Goal: Check status

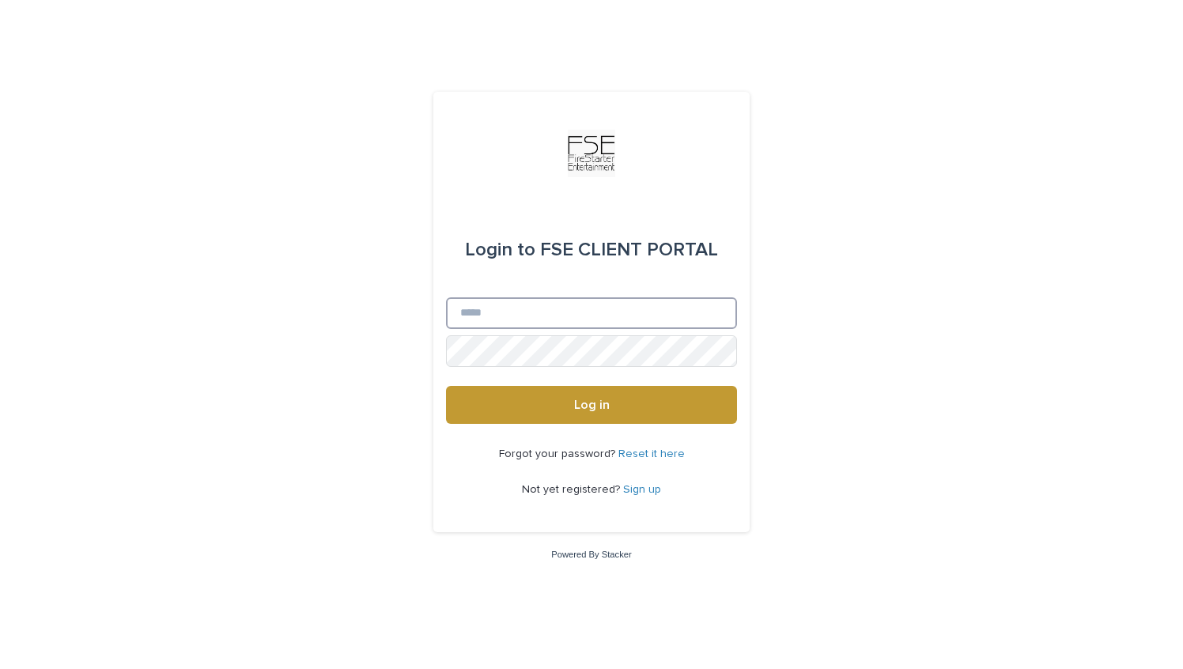
type input "**********"
click at [544, 430] on div "Forgot your password? Reset it here Not yet registered? Sign up" at bounding box center [591, 472] width 291 height 97
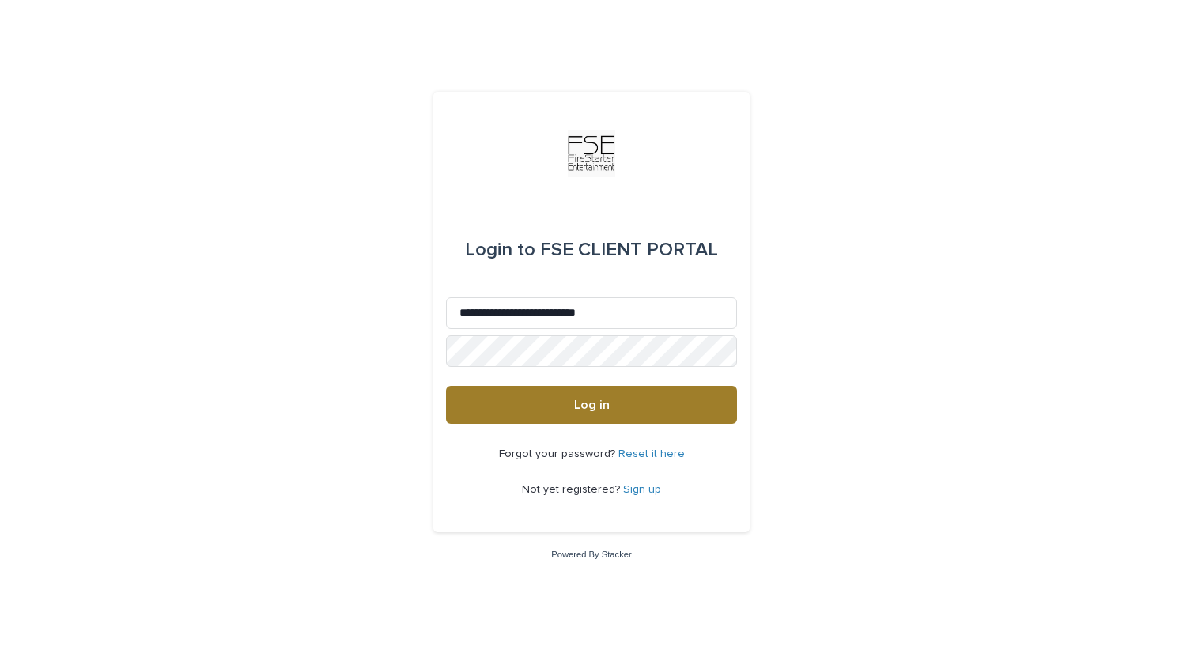
click at [543, 420] on button "Log in" at bounding box center [591, 405] width 291 height 38
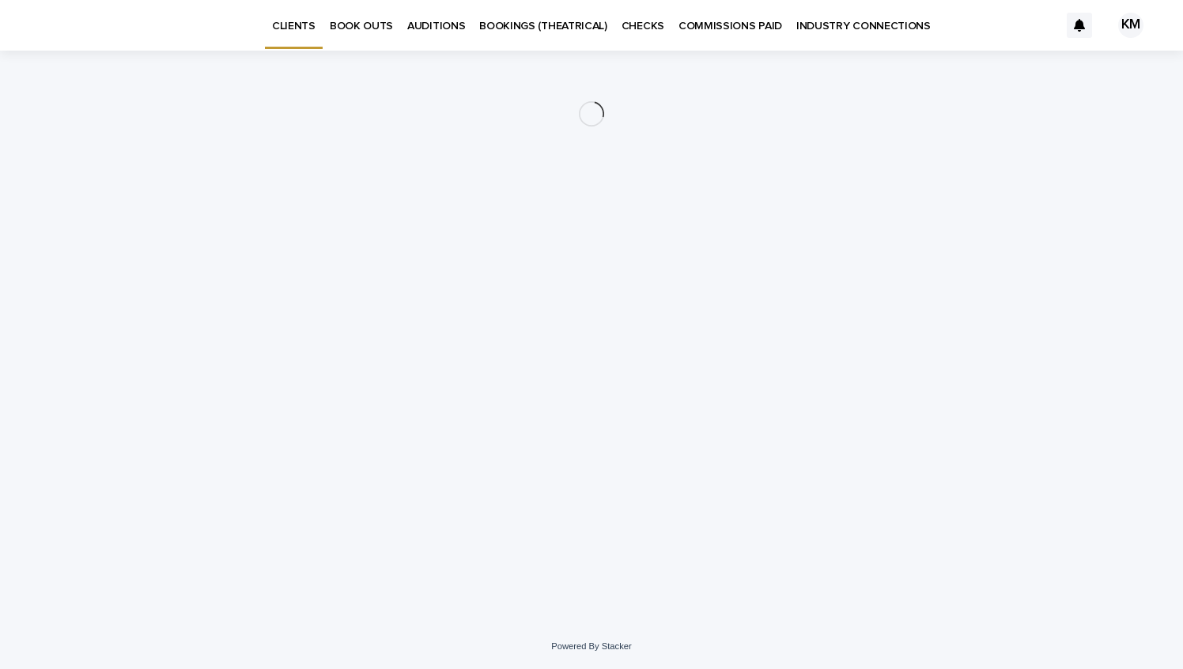
click at [527, 22] on p "BOOKINGS (THEATRICAL)" at bounding box center [543, 16] width 128 height 33
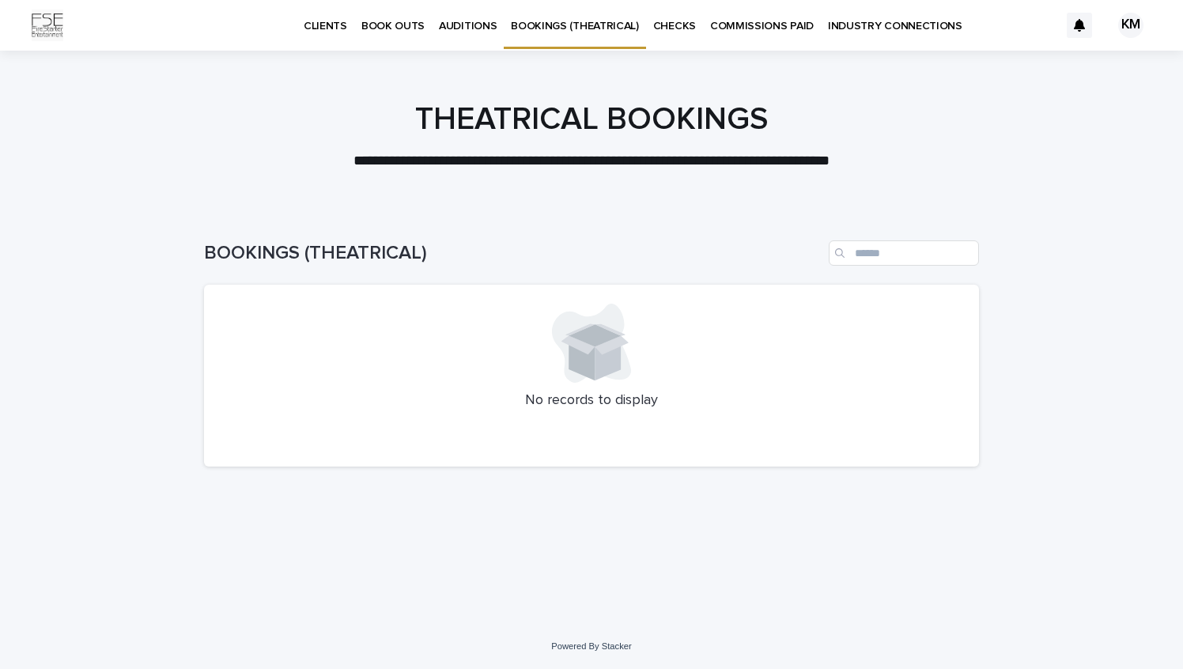
click at [653, 20] on p "CHECKS" at bounding box center [674, 16] width 43 height 33
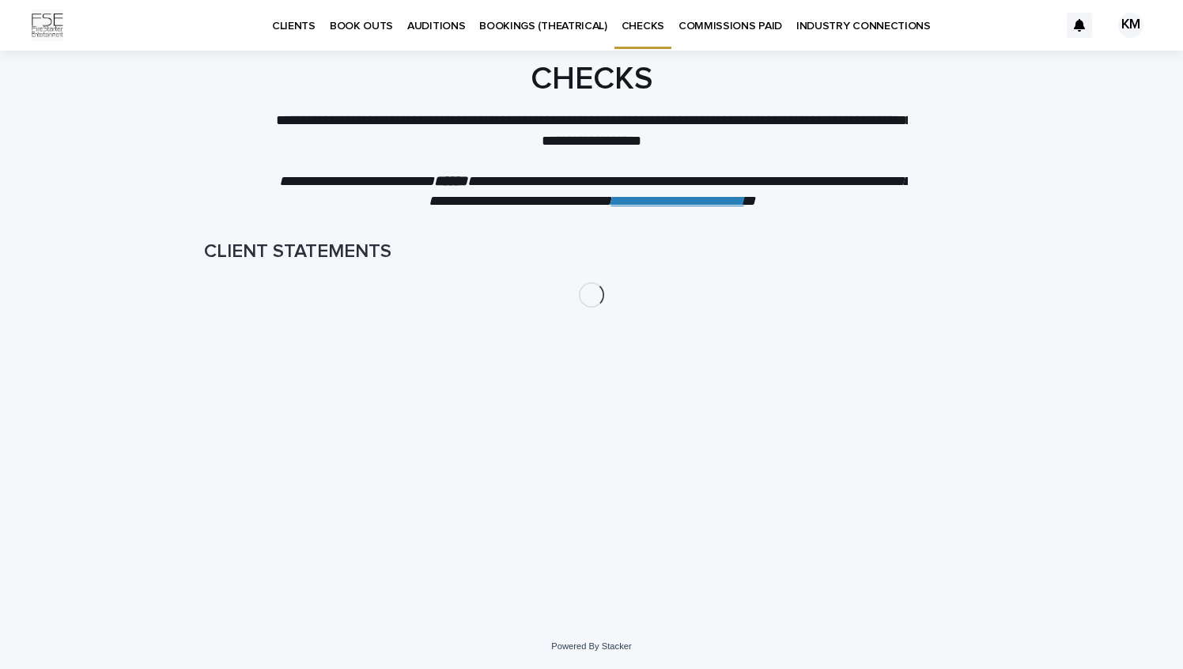
click at [479, 6] on p "BOOKINGS (THEATRICAL)" at bounding box center [543, 16] width 128 height 33
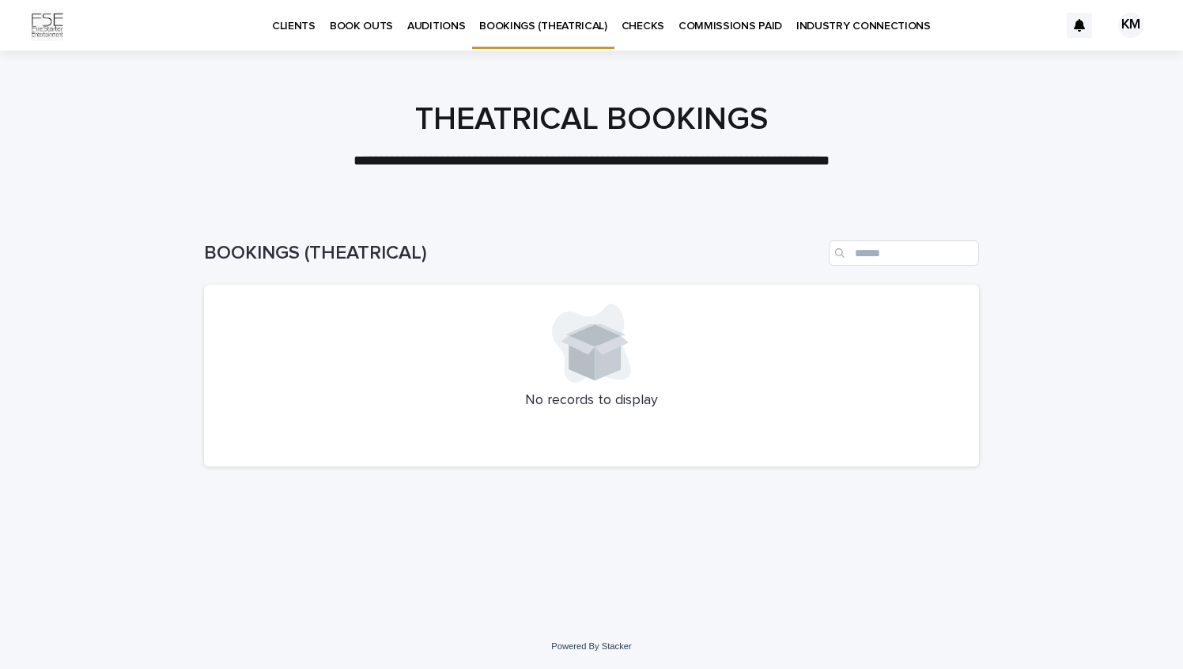
click at [446, 30] on p "AUDITIONS" at bounding box center [436, 16] width 58 height 33
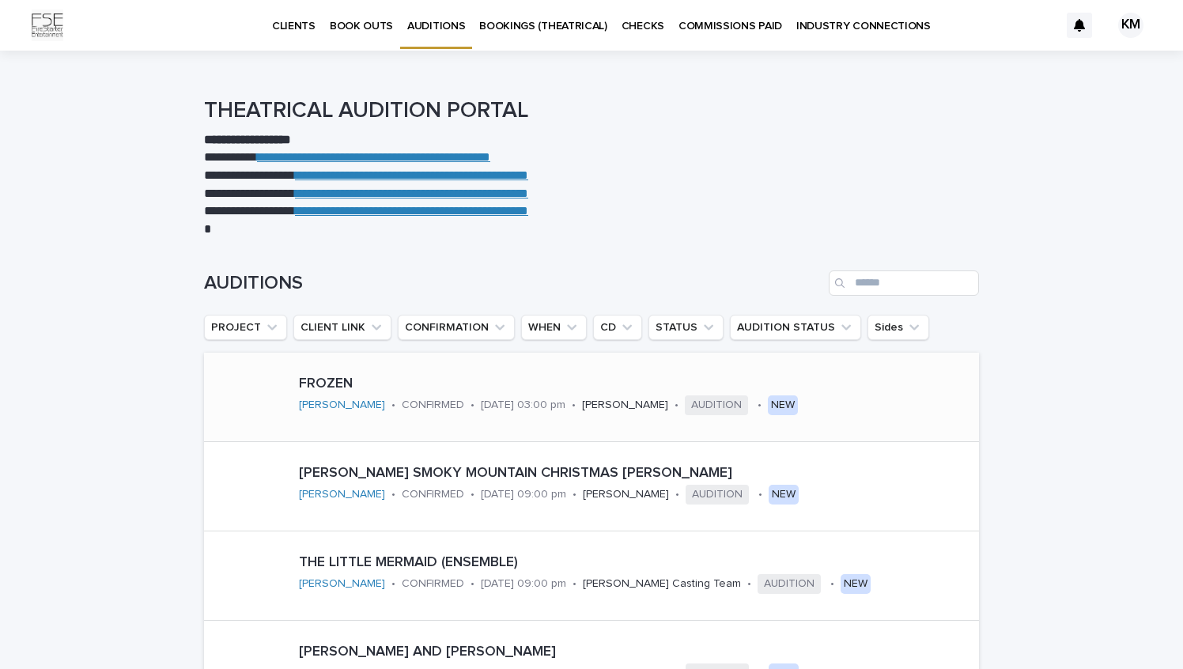
click at [520, 408] on p "[DATE] 03:00 pm" at bounding box center [523, 405] width 85 height 13
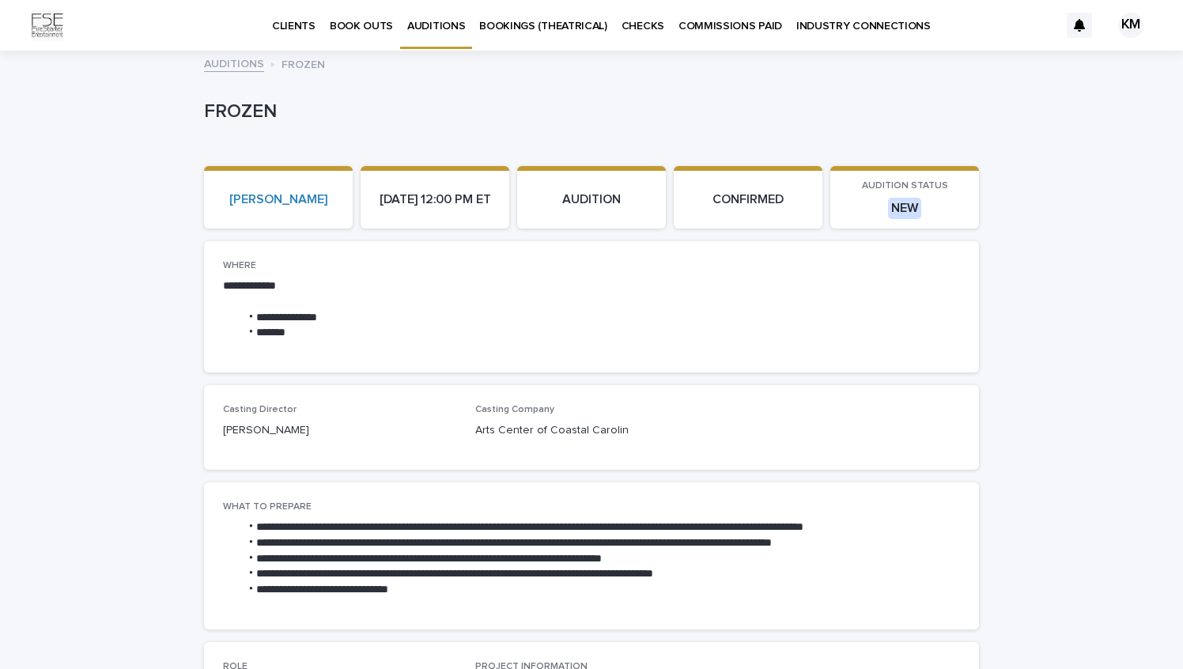
click at [900, 212] on div "NEW" at bounding box center [904, 208] width 33 height 21
click at [849, 176] on section "AUDITION STATUS NEW" at bounding box center [905, 197] width 149 height 63
click at [899, 203] on div "NEW" at bounding box center [904, 208] width 33 height 21
click at [846, 190] on p "AUDITION STATUS" at bounding box center [905, 185] width 130 height 11
click at [752, 193] on p "CONFIRMED" at bounding box center [748, 199] width 130 height 15
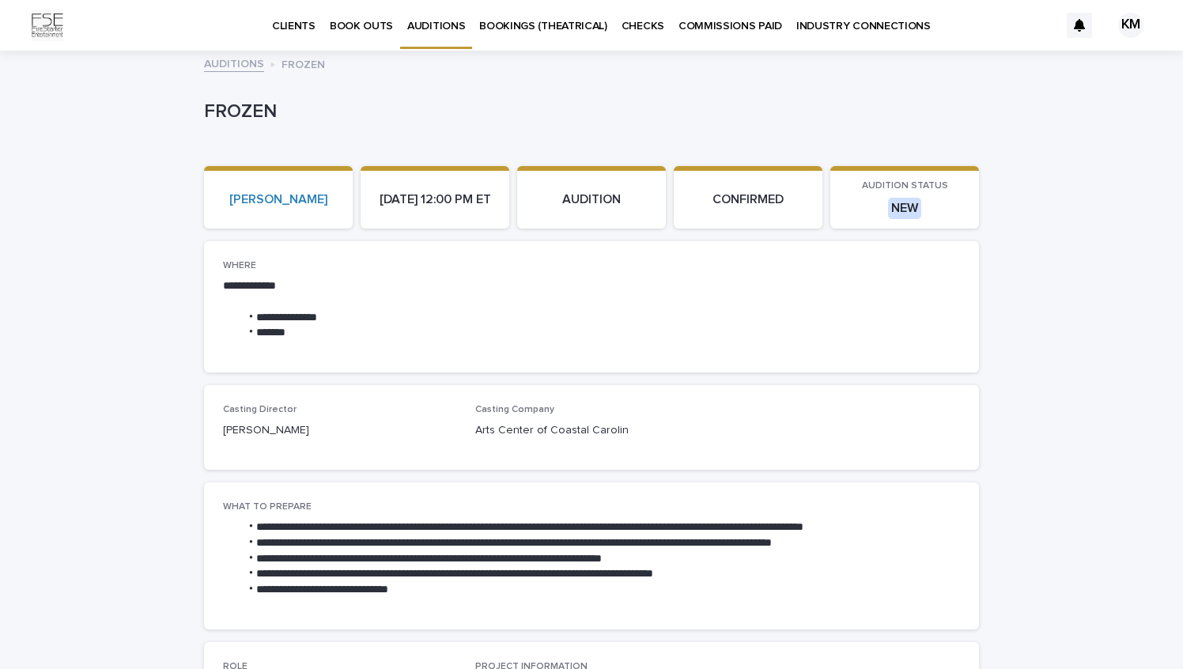
click at [910, 186] on span "AUDITION STATUS" at bounding box center [905, 185] width 86 height 9
click at [922, 206] on p "NEW" at bounding box center [905, 208] width 130 height 21
click at [962, 202] on p "NEW" at bounding box center [905, 208] width 130 height 21
